Goal: Information Seeking & Learning: Check status

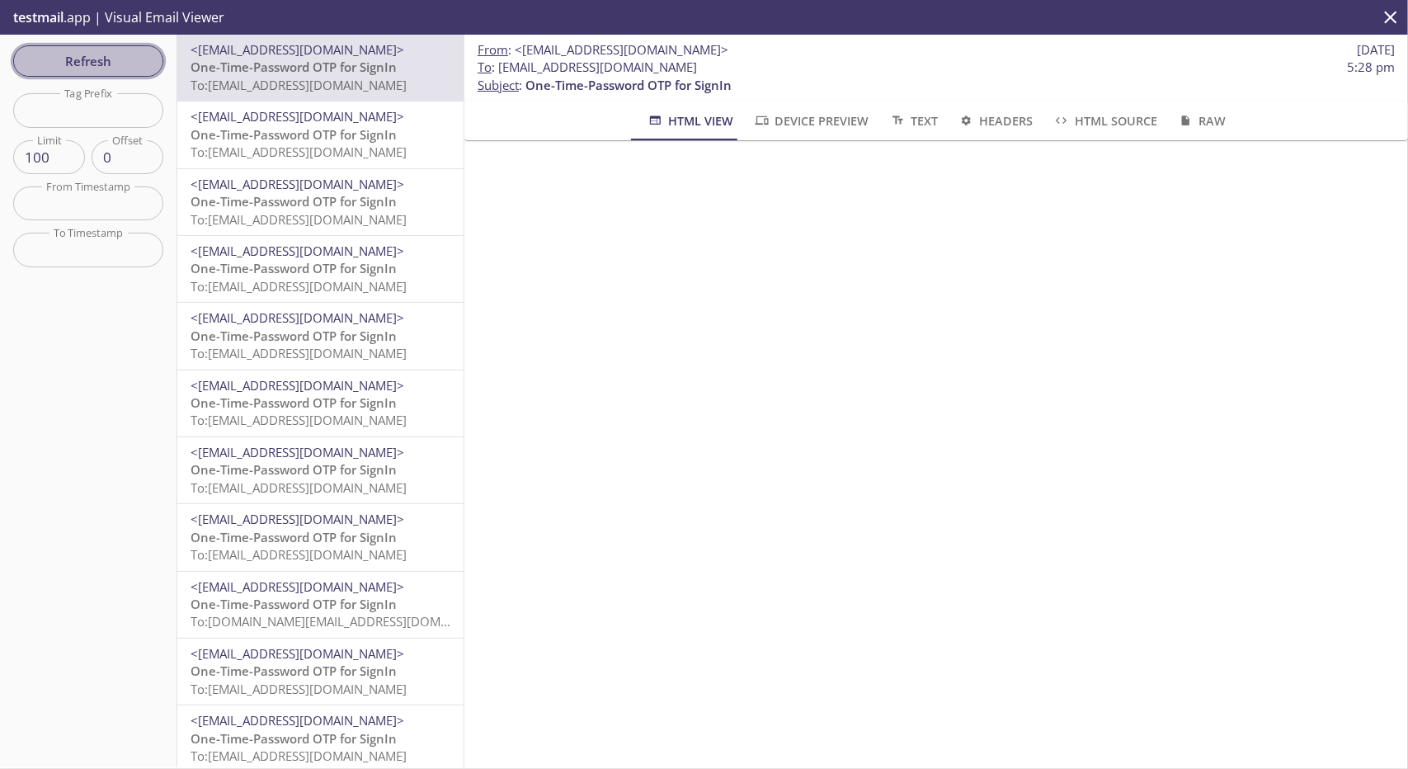
click at [122, 64] on span "Refresh" at bounding box center [88, 60] width 124 height 21
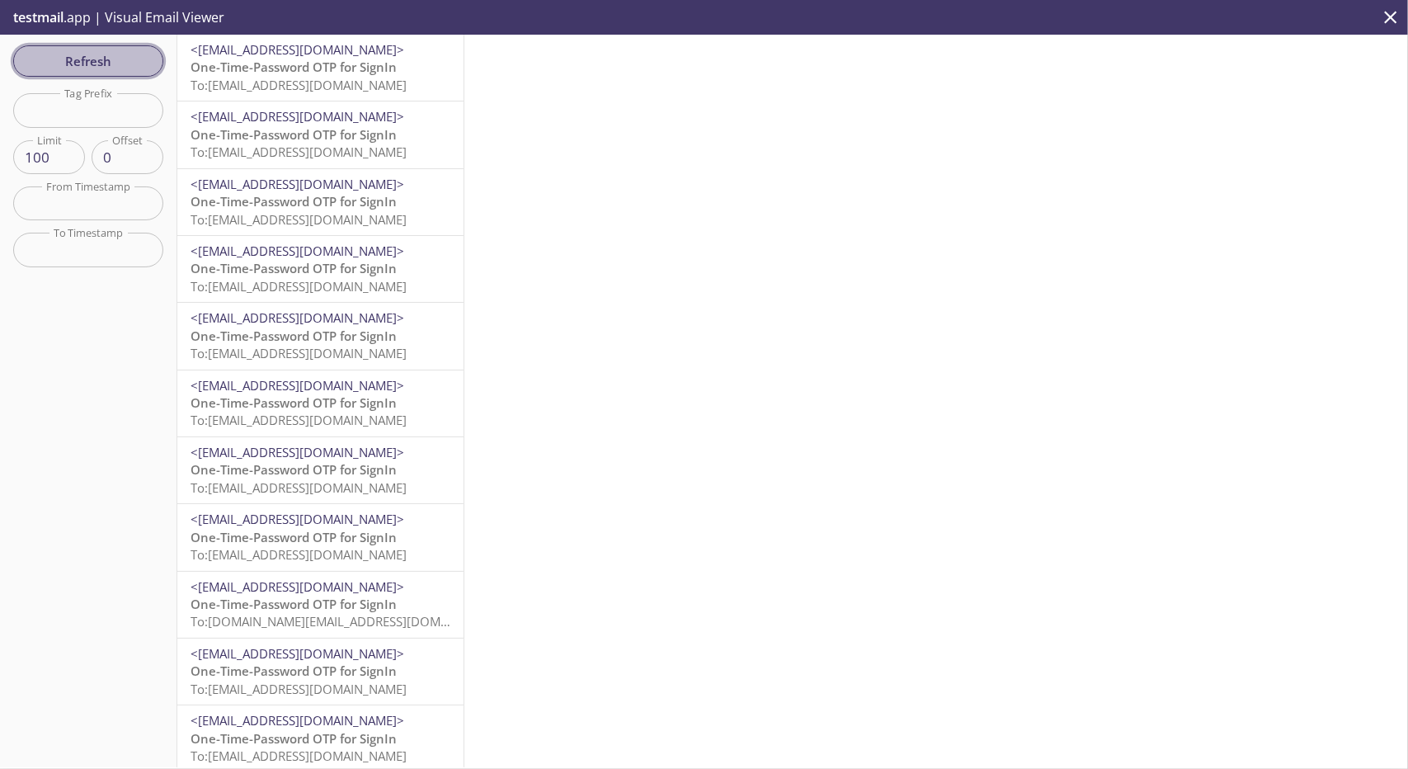
click at [111, 56] on span "Refresh" at bounding box center [88, 60] width 124 height 21
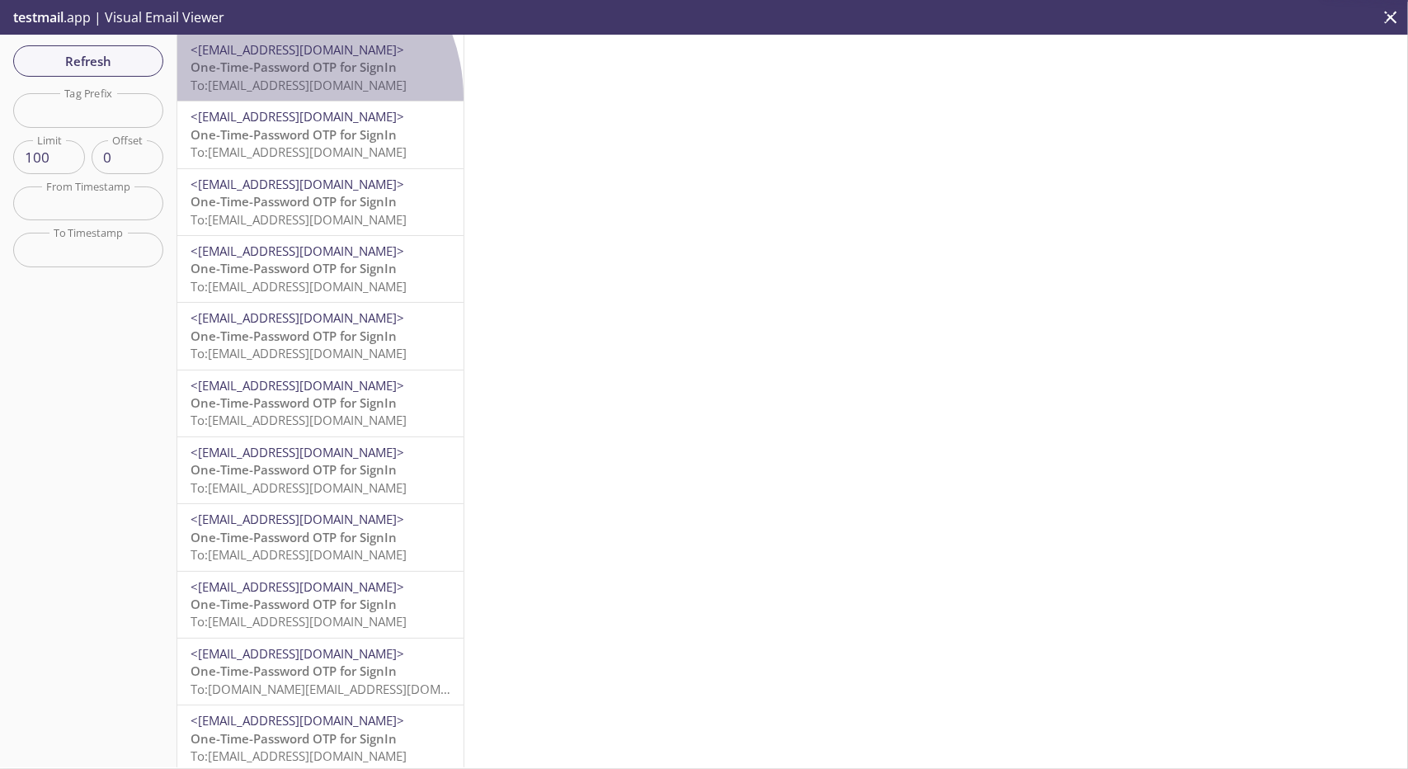
click at [282, 97] on div "<[EMAIL_ADDRESS][DOMAIN_NAME]> One-Time-Password OTP for SignIn To: [EMAIL_ADDR…" at bounding box center [320, 68] width 286 height 66
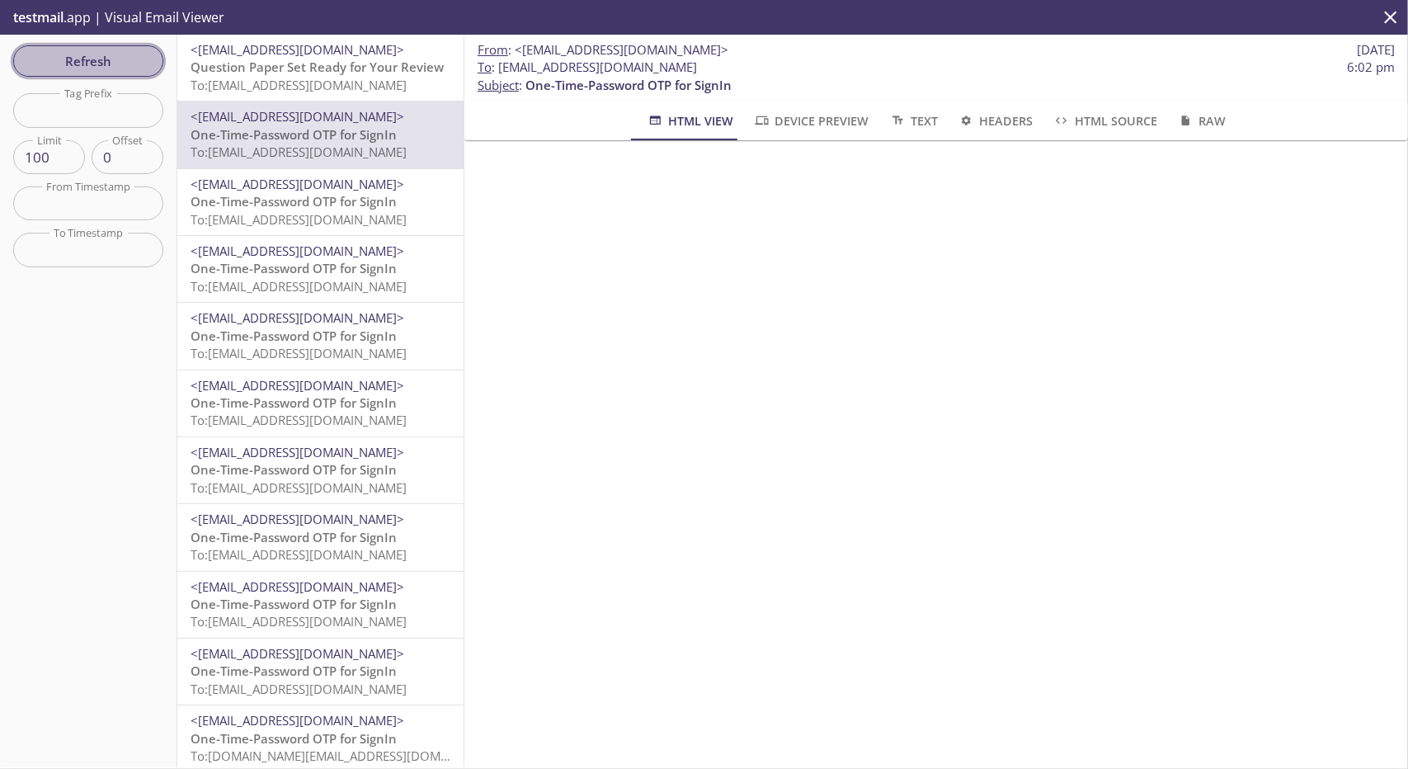
click at [100, 61] on span "Refresh" at bounding box center [88, 60] width 124 height 21
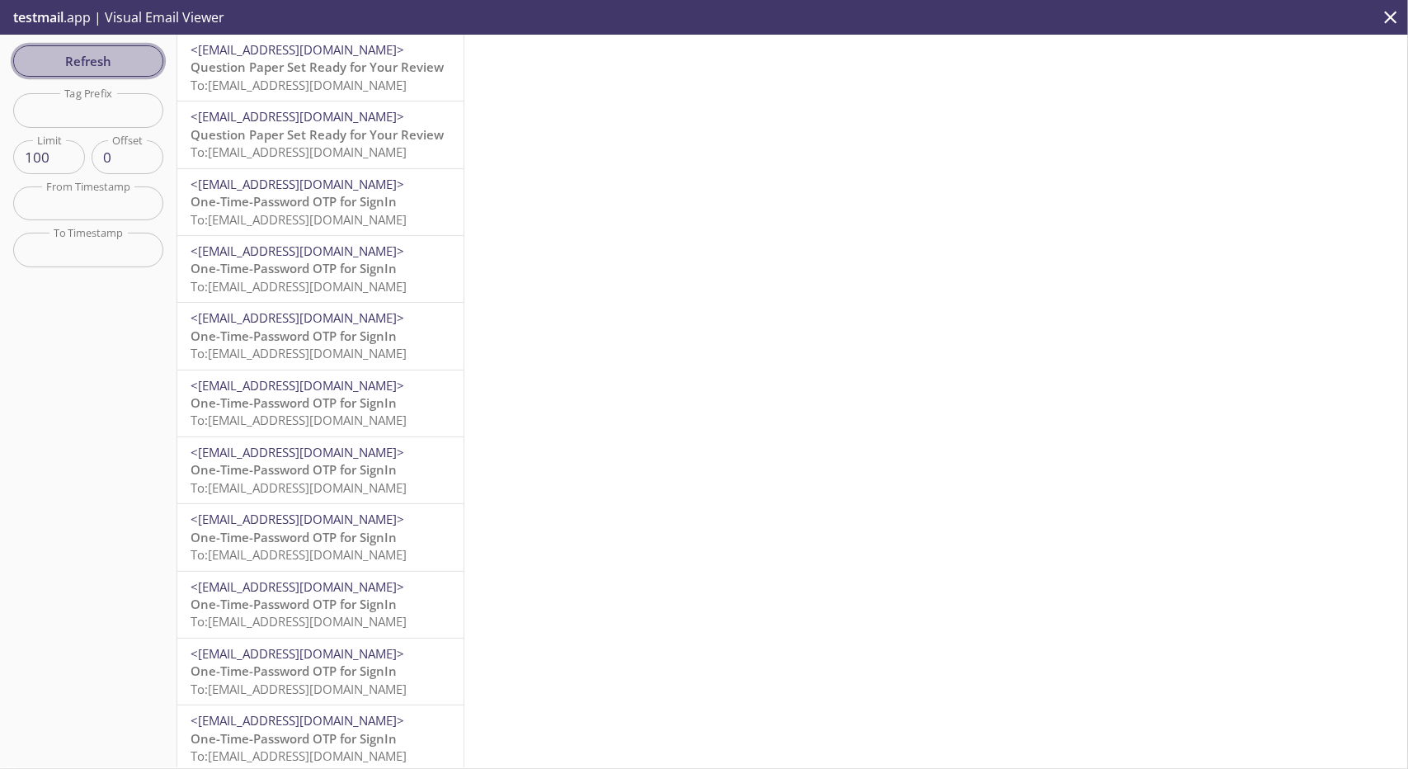
click at [134, 73] on button "Refresh" at bounding box center [88, 60] width 150 height 31
click at [137, 49] on button "Refresh" at bounding box center [88, 60] width 150 height 31
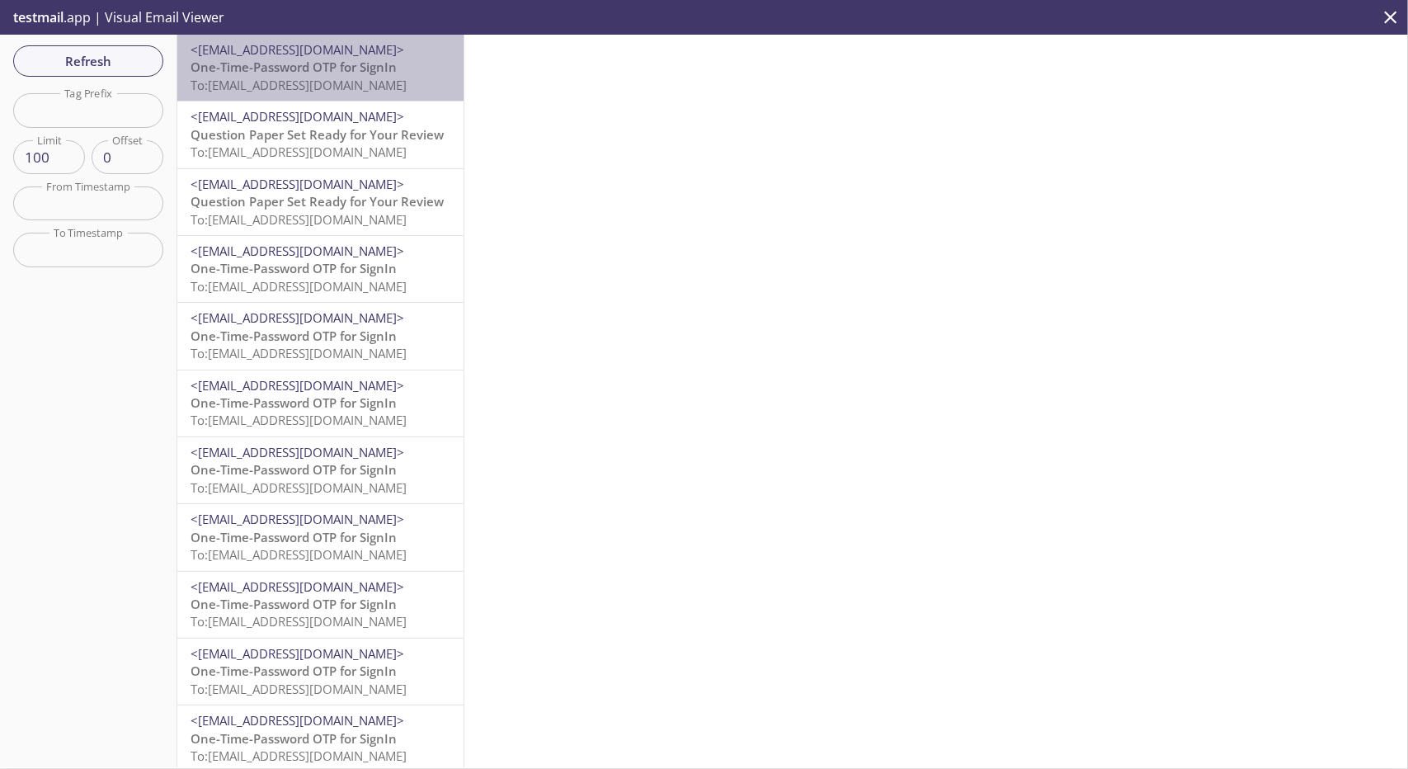
click at [381, 61] on span "One-Time-Password OTP for SignIn" at bounding box center [294, 67] width 206 height 17
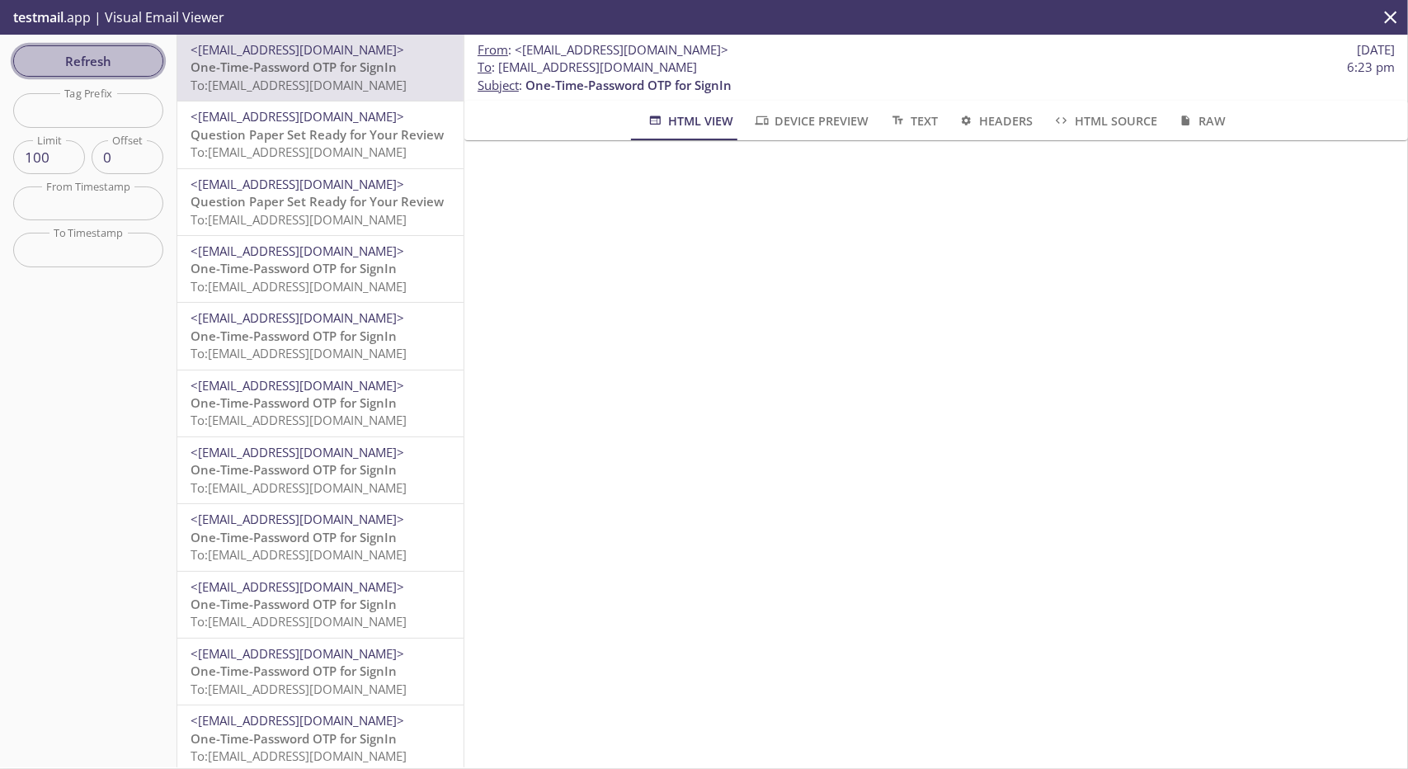
click at [50, 59] on span "Refresh" at bounding box center [88, 60] width 124 height 21
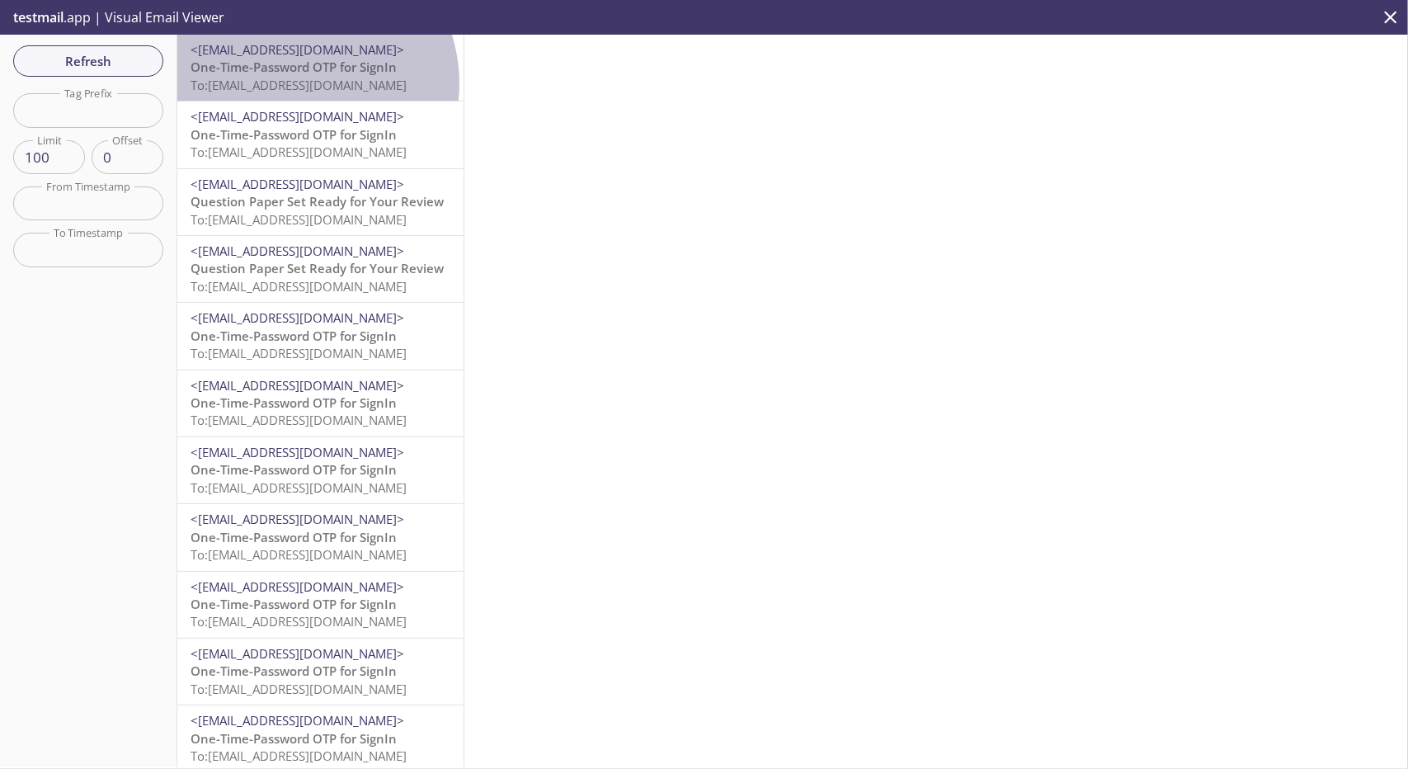
click at [298, 83] on span "To: [EMAIL_ADDRESS][DOMAIN_NAME]" at bounding box center [299, 85] width 216 height 17
